Goal: Transaction & Acquisition: Purchase product/service

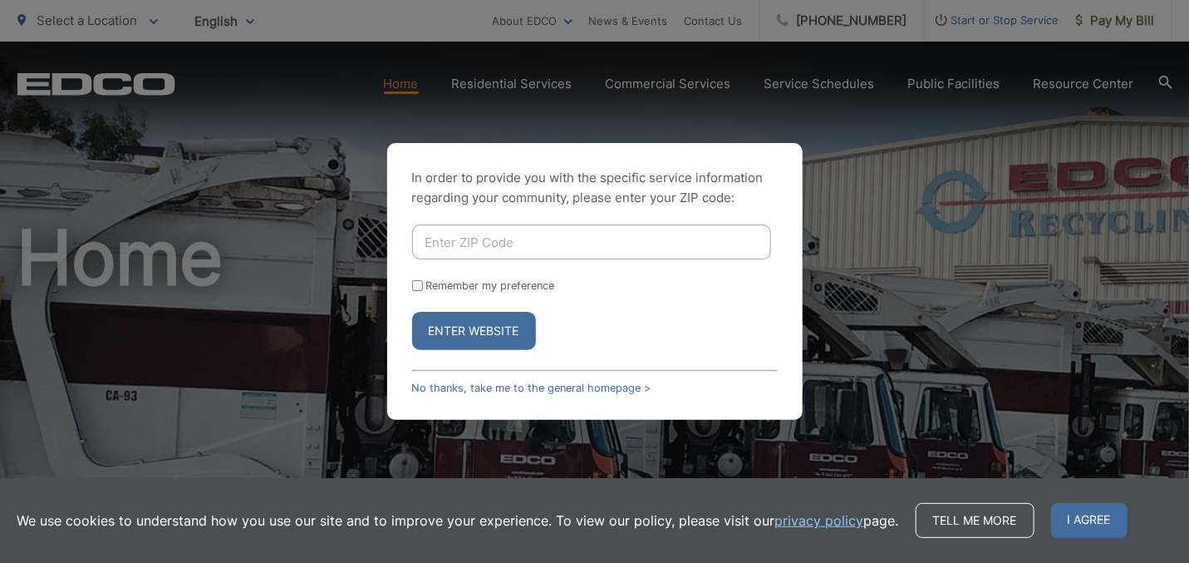
click at [494, 237] on input "Enter ZIP Code" at bounding box center [591, 241] width 359 height 35
type input "92040"
click at [493, 332] on button "Enter Website" at bounding box center [474, 331] width 124 height 38
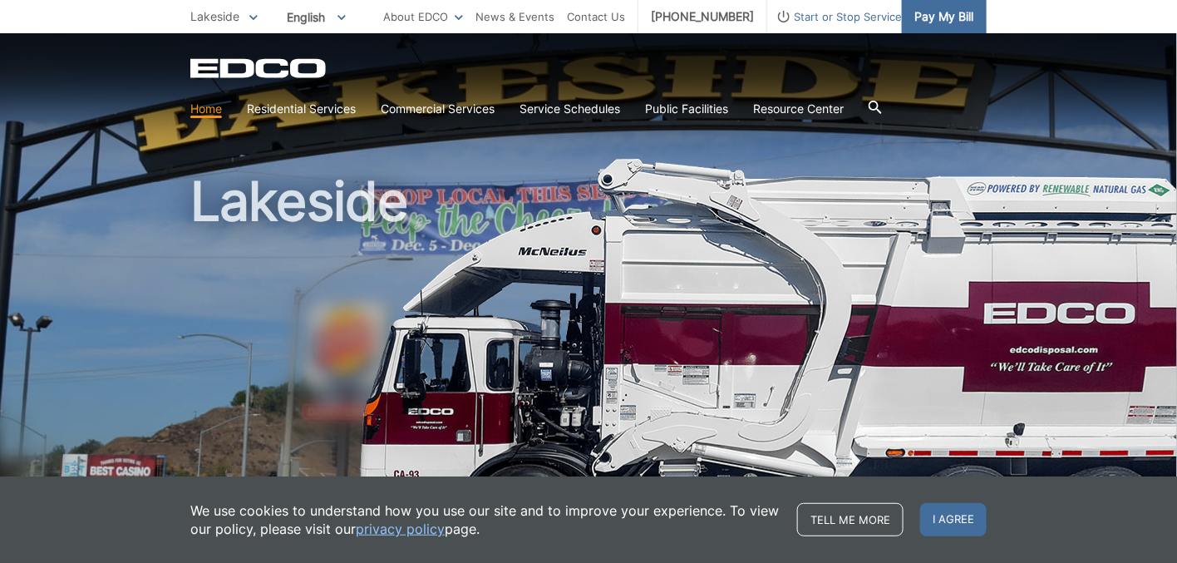
click at [973, 22] on span "Pay My Bill" at bounding box center [943, 16] width 59 height 18
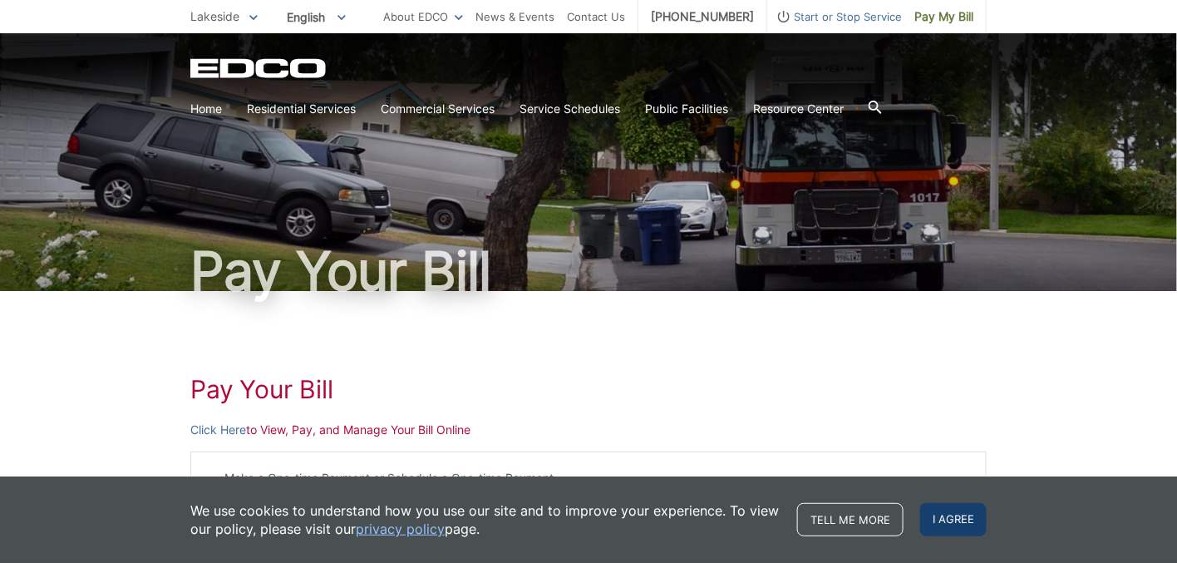
click at [986, 519] on span "I agree" at bounding box center [953, 519] width 66 height 33
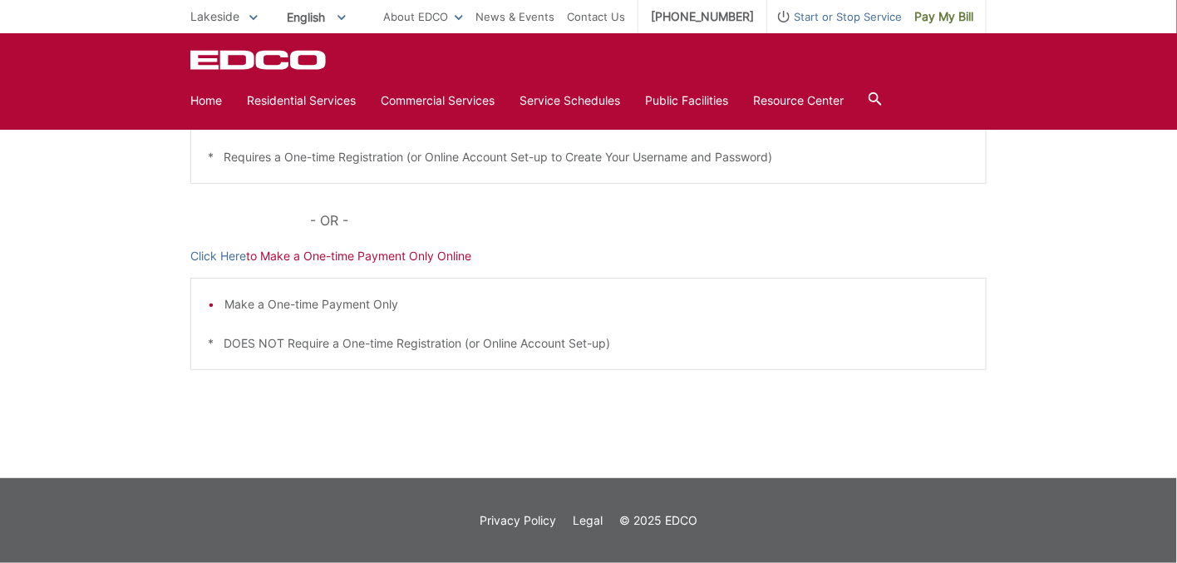
scroll to position [285, 0]
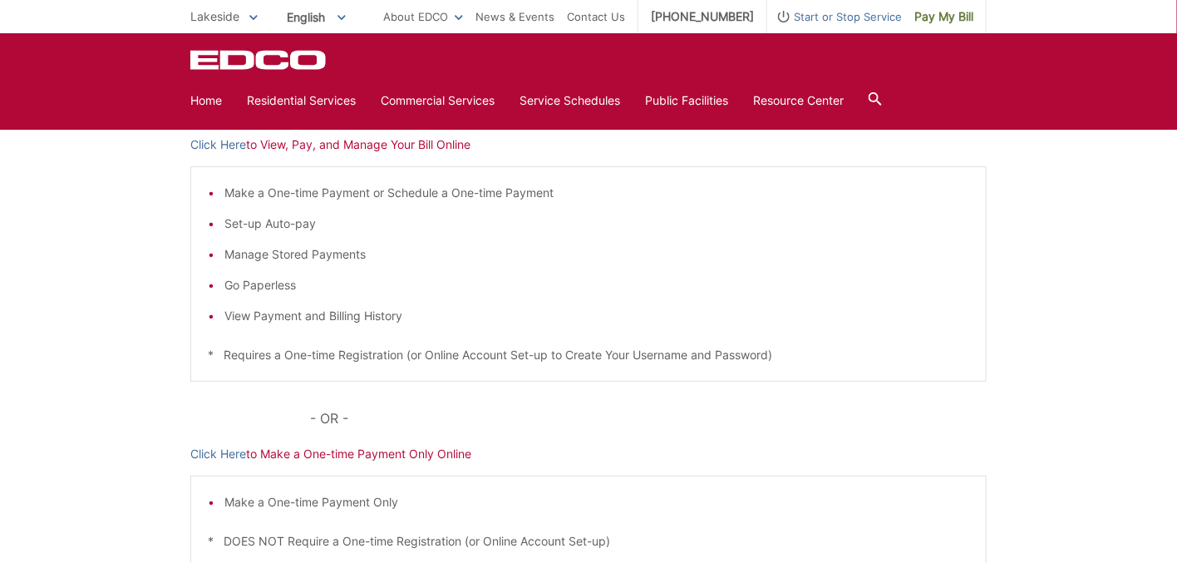
click at [317, 154] on p "Click Here to View, Pay, and Manage Your Bill Online" at bounding box center [588, 144] width 796 height 18
click at [190, 154] on link "Click Here" at bounding box center [218, 144] width 56 height 18
